Goal: Task Accomplishment & Management: Use online tool/utility

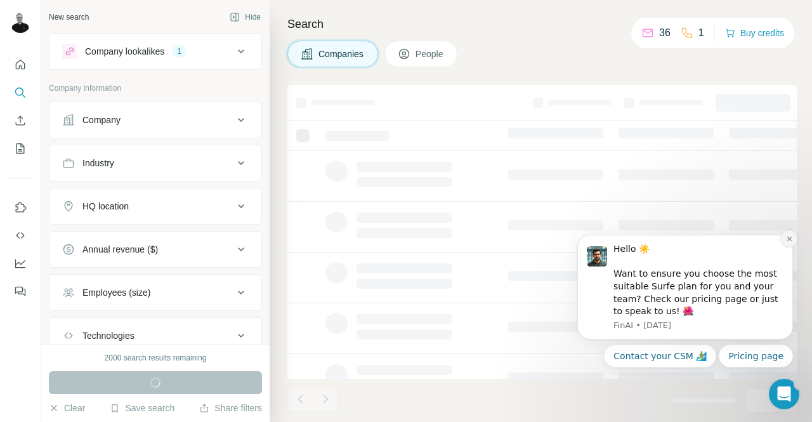
click at [790, 239] on icon "Dismiss notification" at bounding box center [789, 239] width 4 height 4
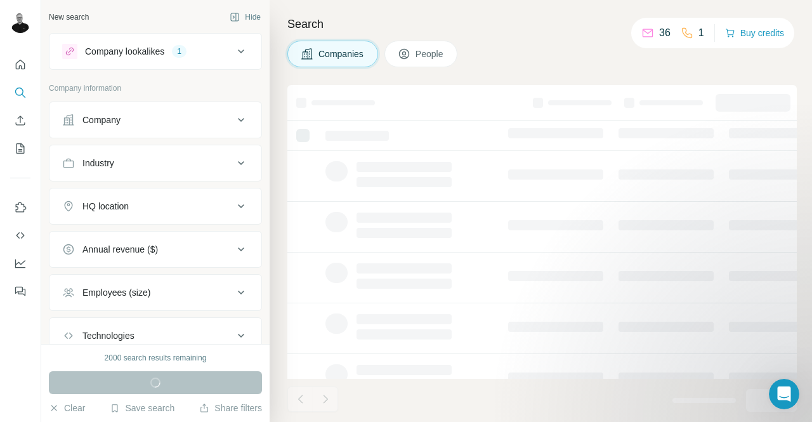
click at [213, 202] on div "HQ location" at bounding box center [147, 206] width 171 height 13
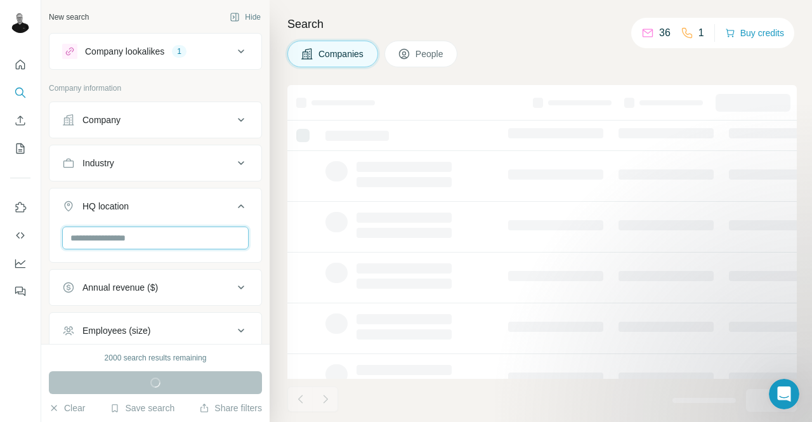
click at [178, 232] on input "text" at bounding box center [155, 238] width 187 height 23
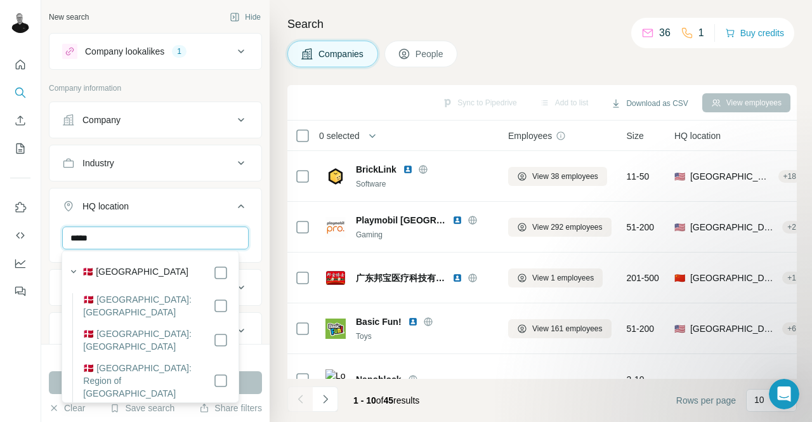
type input "*****"
click at [117, 268] on label "🇩🇰 [GEOGRAPHIC_DATA]" at bounding box center [136, 272] width 106 height 15
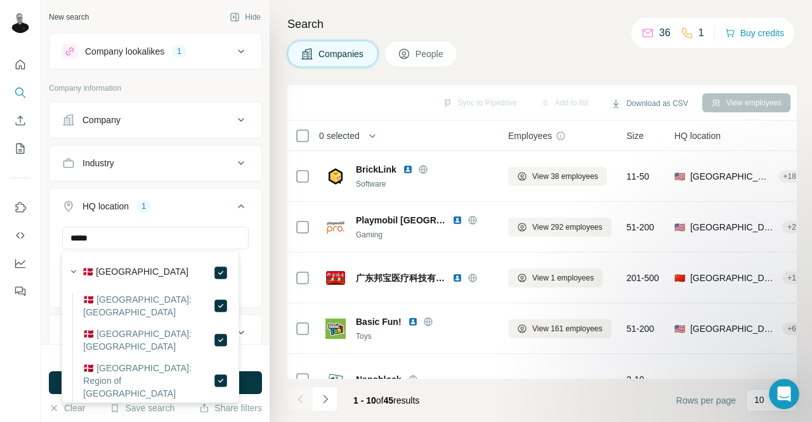
click at [258, 362] on div "1980 search results remaining" at bounding box center [155, 357] width 213 height 11
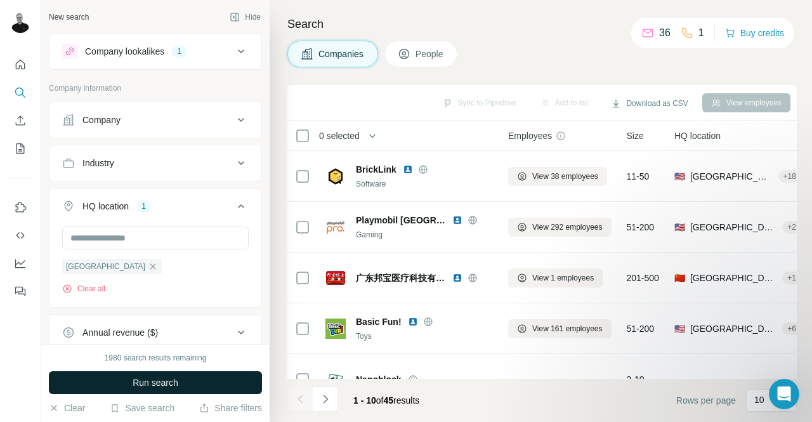
click at [217, 380] on button "Run search" at bounding box center [155, 382] width 213 height 23
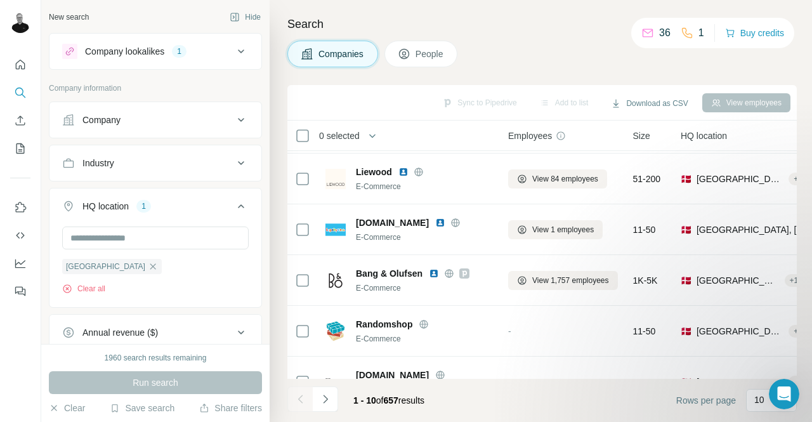
scroll to position [253, 0]
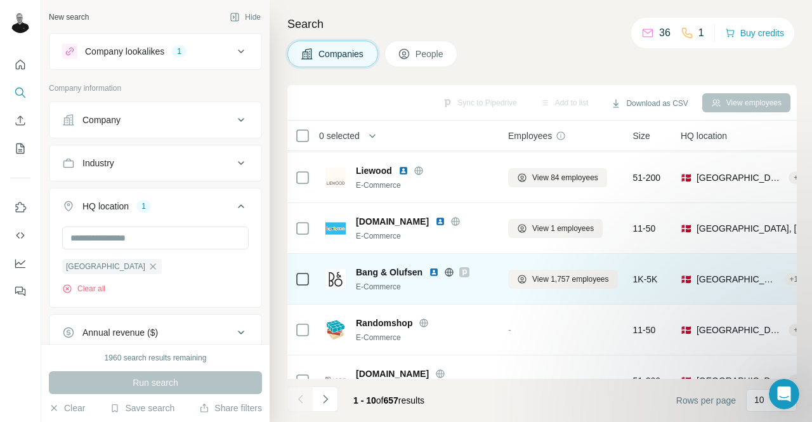
click at [404, 271] on span "Bang & Olufsen" at bounding box center [389, 272] width 67 height 13
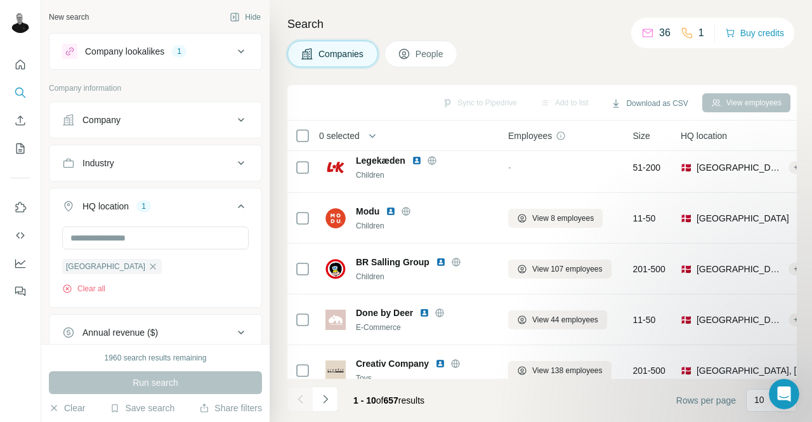
scroll to position [0, 0]
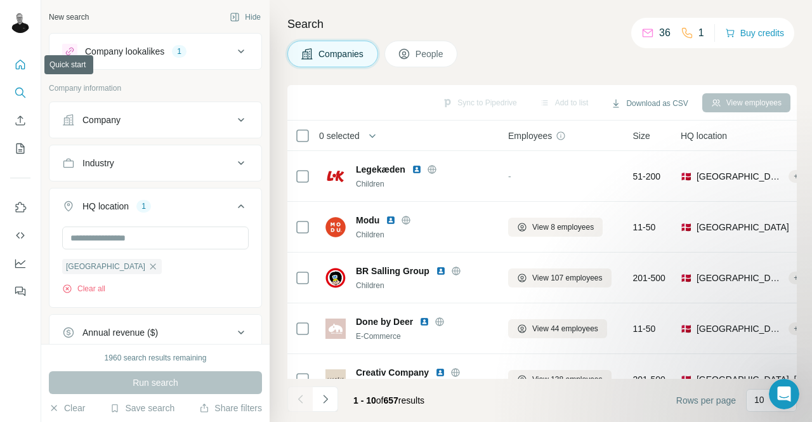
click at [21, 60] on icon "Quick start" at bounding box center [20, 64] width 13 height 13
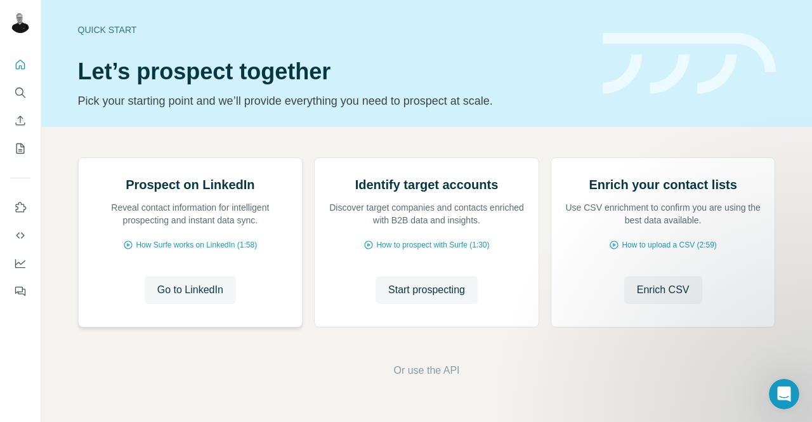
scroll to position [112, 0]
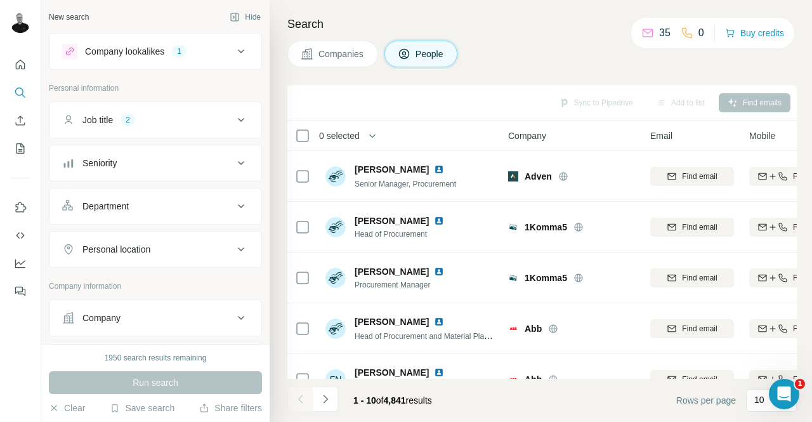
click at [236, 246] on icon at bounding box center [241, 249] width 15 height 15
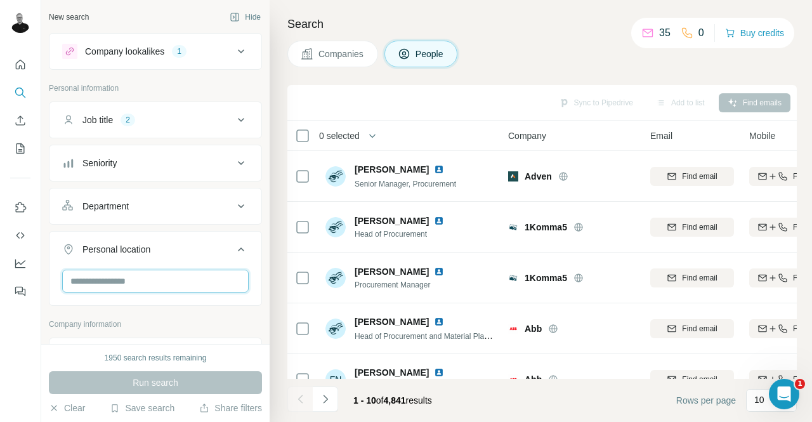
click at [177, 275] on input "text" at bounding box center [155, 281] width 187 height 23
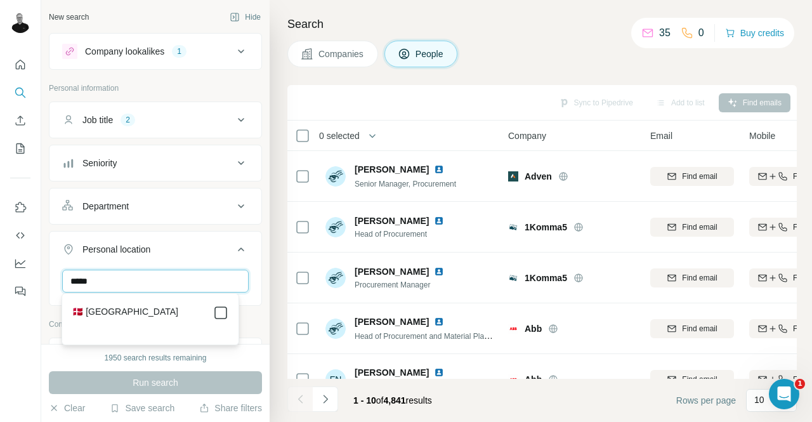
type input "*****"
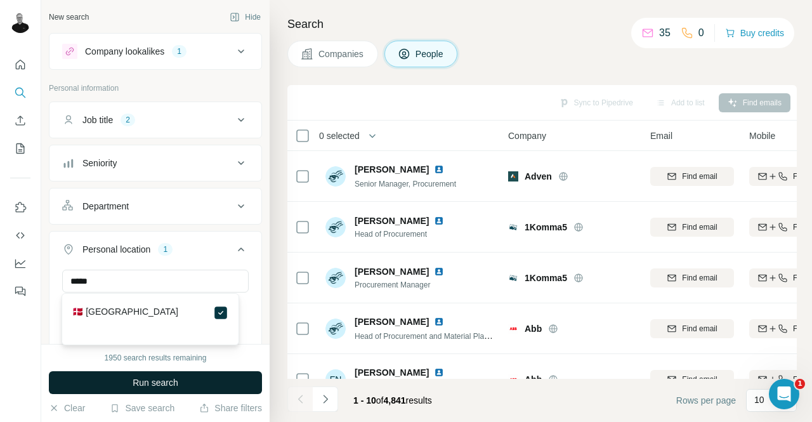
click at [108, 382] on button "Run search" at bounding box center [155, 382] width 213 height 23
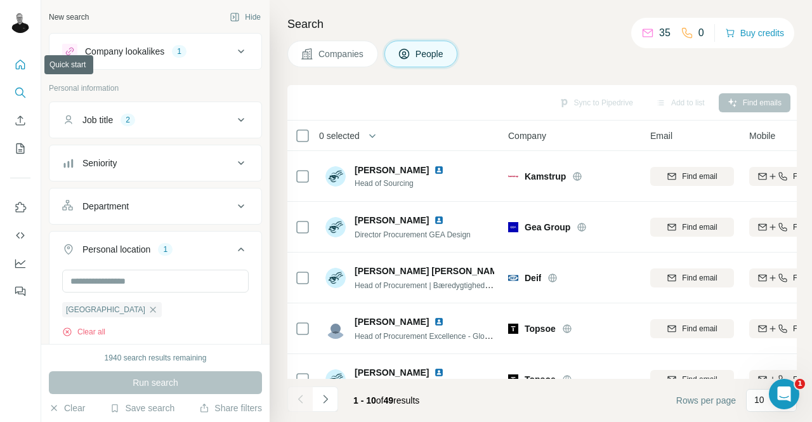
click at [25, 71] on button "Quick start" at bounding box center [20, 64] width 20 height 23
